Goal: Check status: Check status

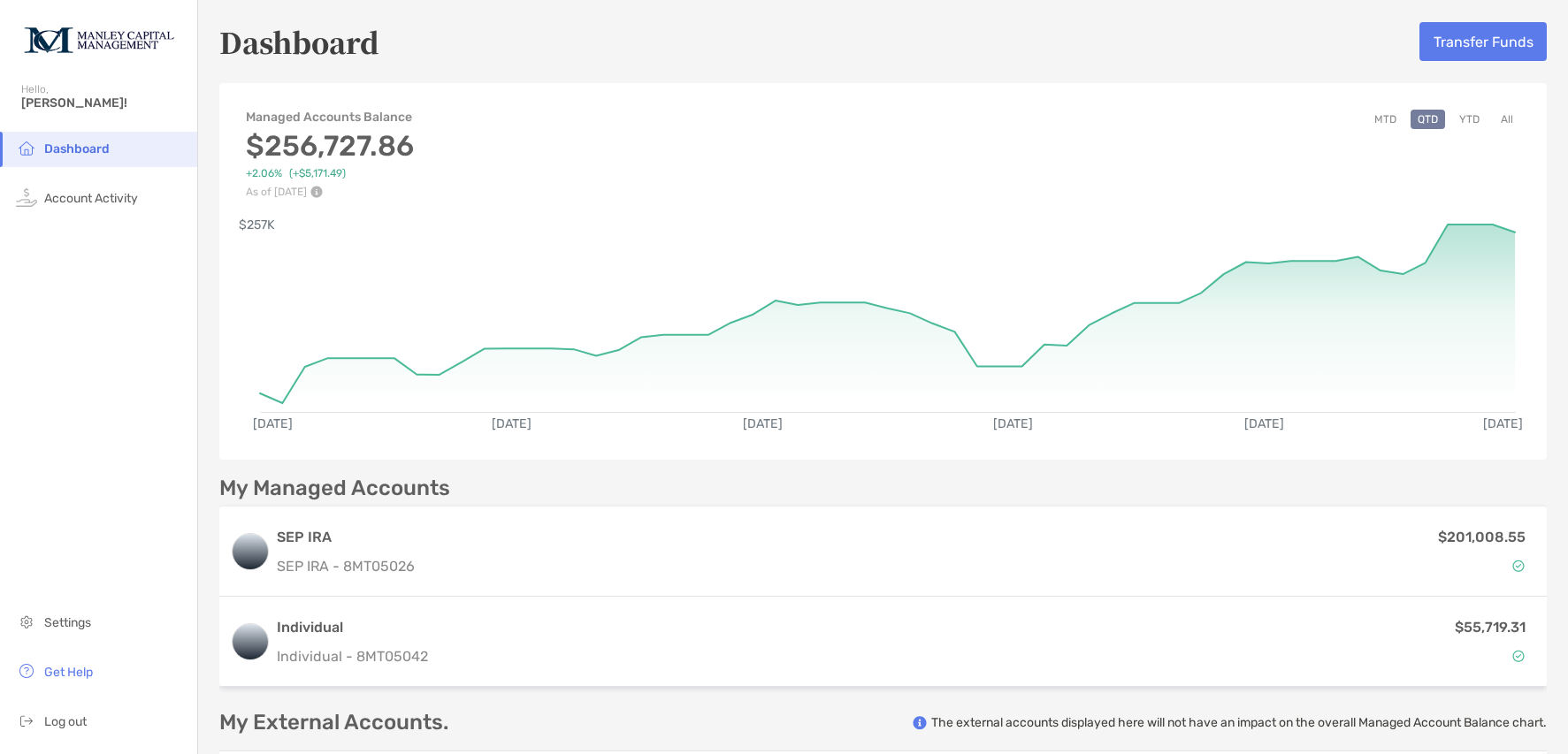
click at [1497, 117] on button "All" at bounding box center [1507, 118] width 27 height 19
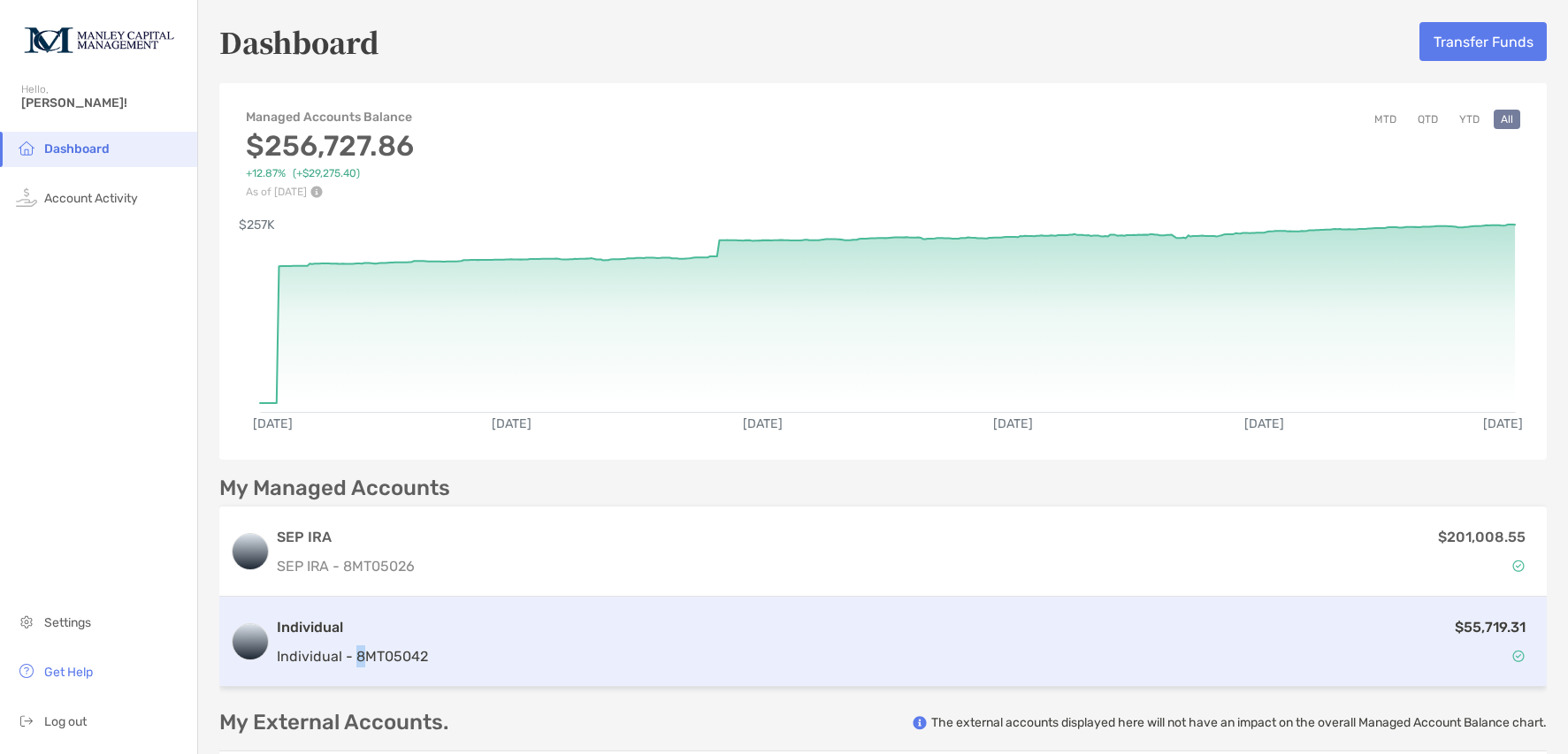
click at [365, 665] on div "Individual Individual - 8MT05042 $55,719.31" at bounding box center [883, 641] width 1327 height 90
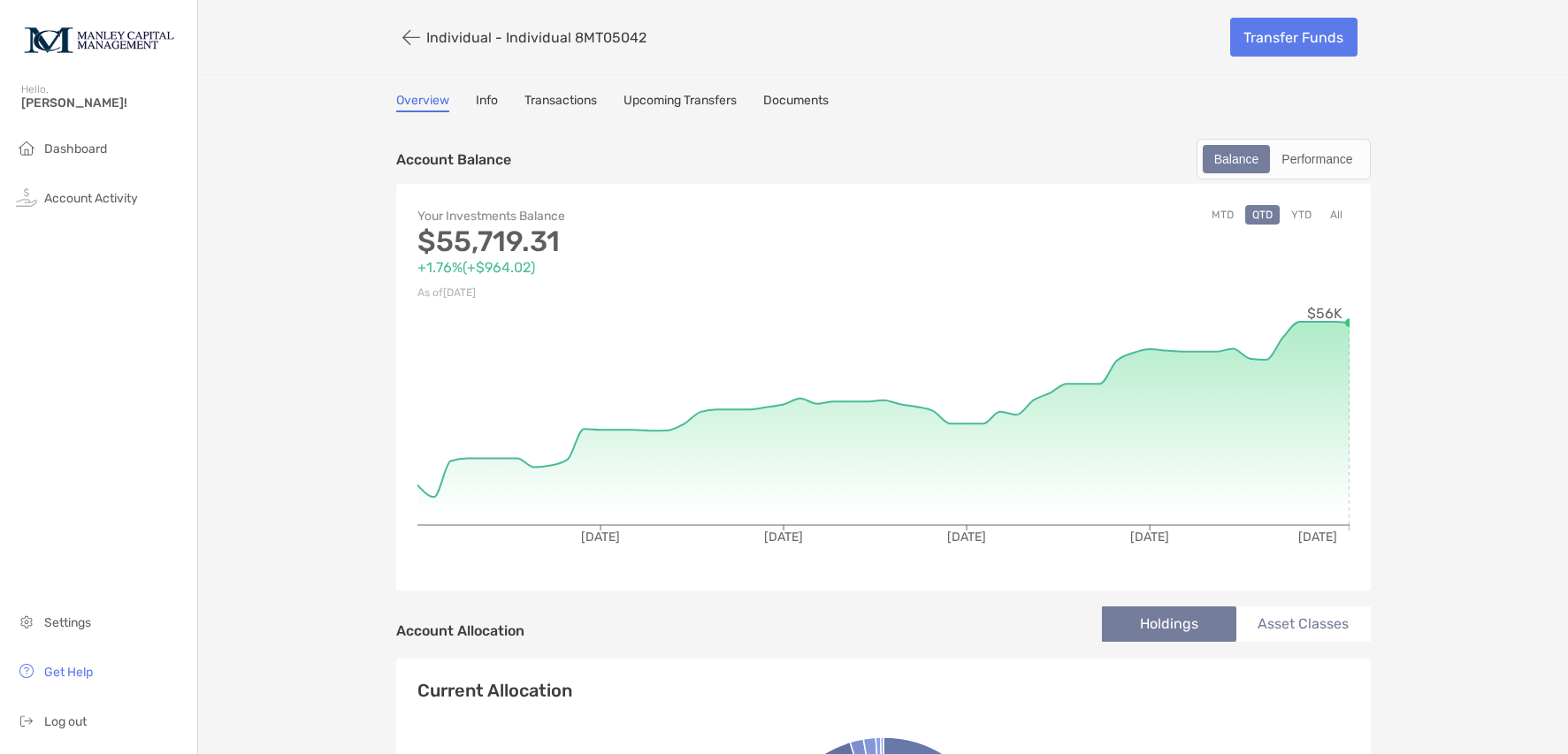
click at [1300, 218] on button "YTD" at bounding box center [1300, 215] width 34 height 19
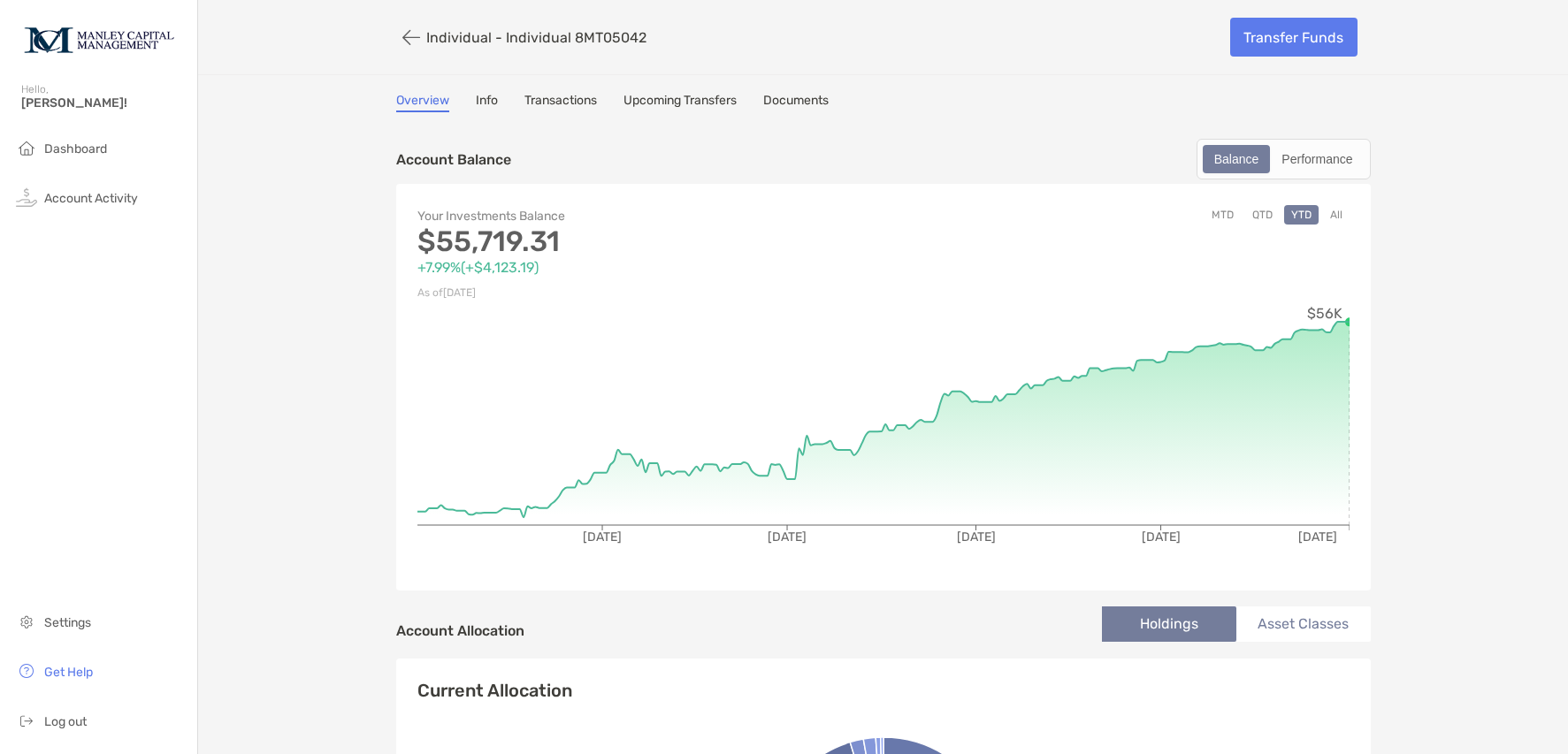
click at [1325, 216] on button "All" at bounding box center [1336, 215] width 27 height 19
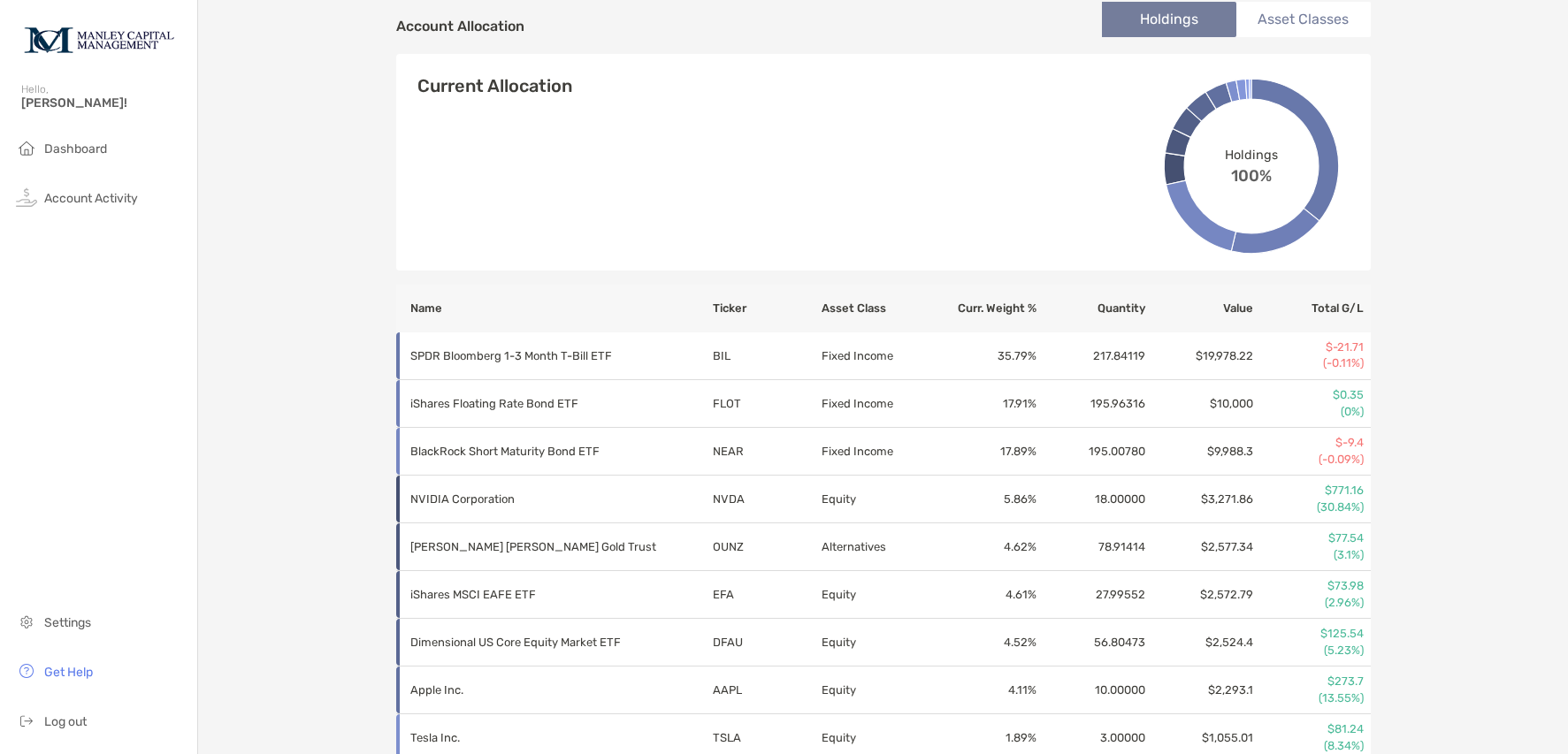
scroll to position [603, 0]
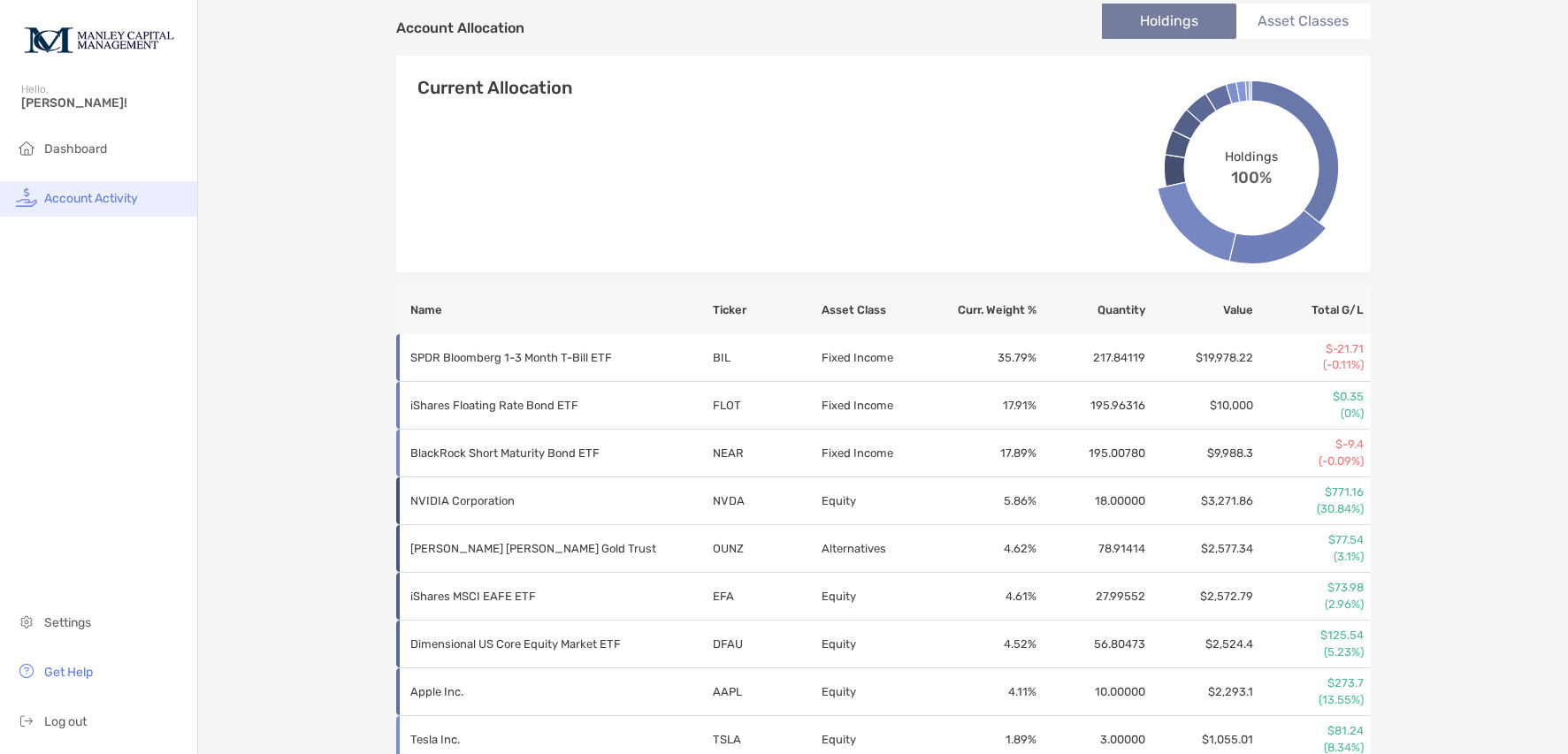
click at [104, 204] on span "Account Activity" at bounding box center [91, 198] width 93 height 15
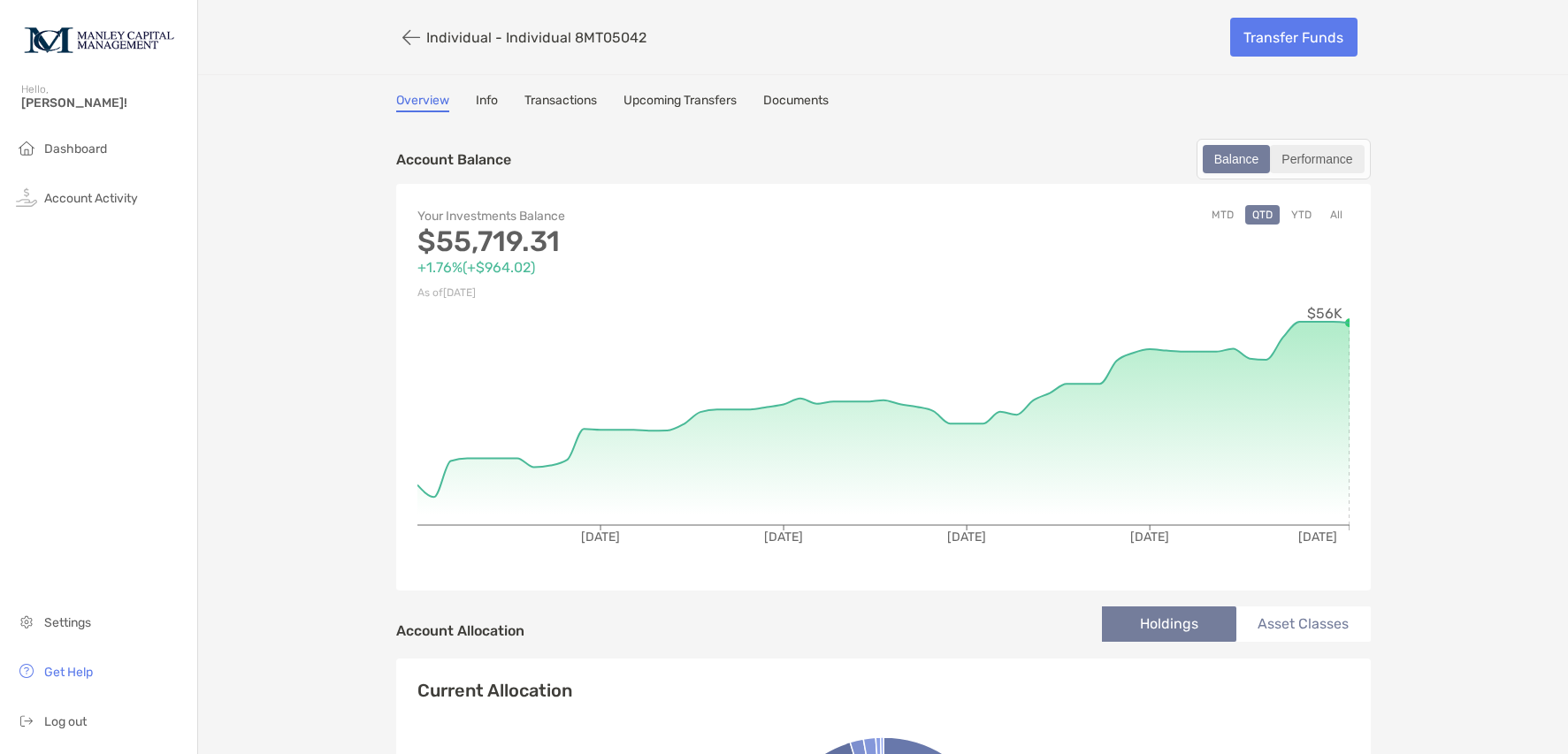
click at [1321, 167] on div "Performance" at bounding box center [1316, 159] width 90 height 25
